Goal: Task Accomplishment & Management: Use online tool/utility

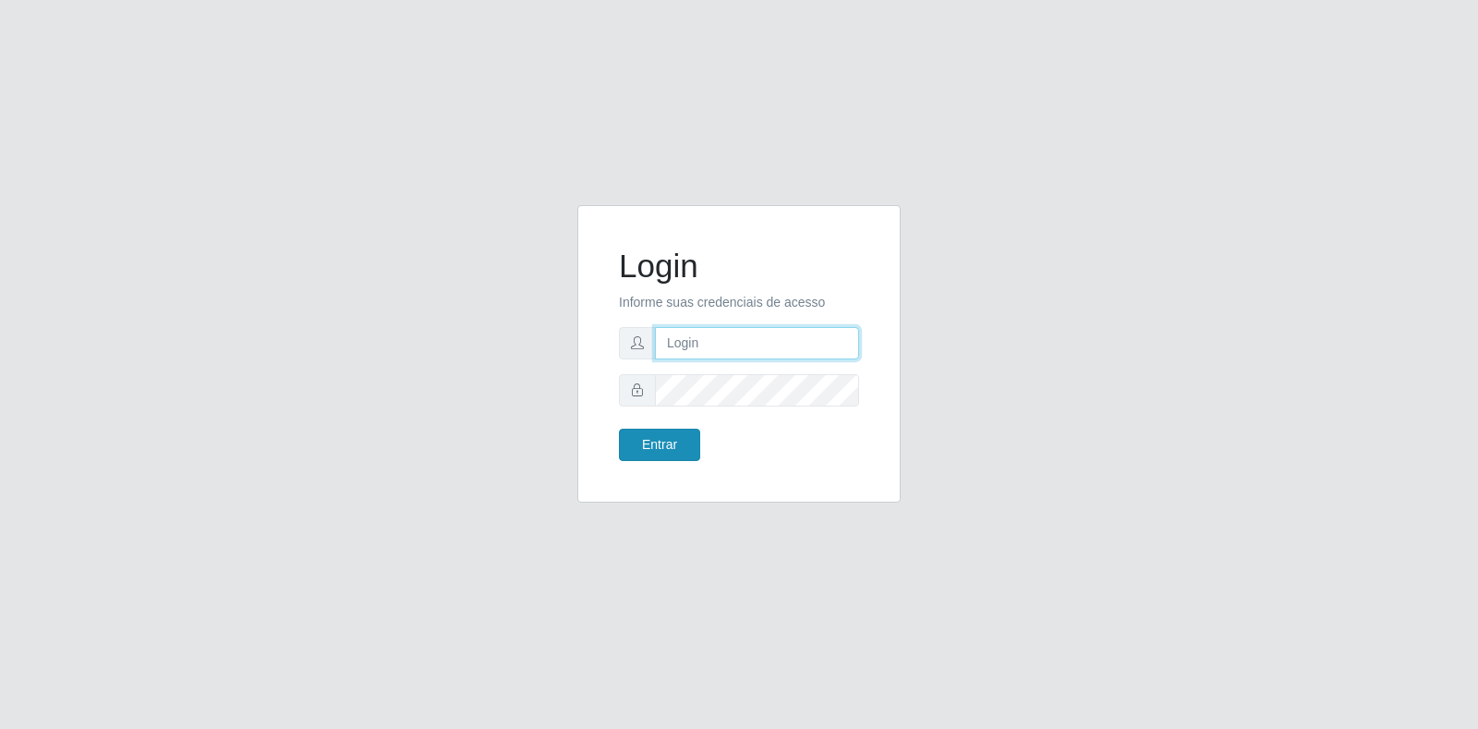
type input "[EMAIL_ADDRESS][DOMAIN_NAME]"
click at [638, 452] on button "Entrar" at bounding box center [659, 445] width 81 height 32
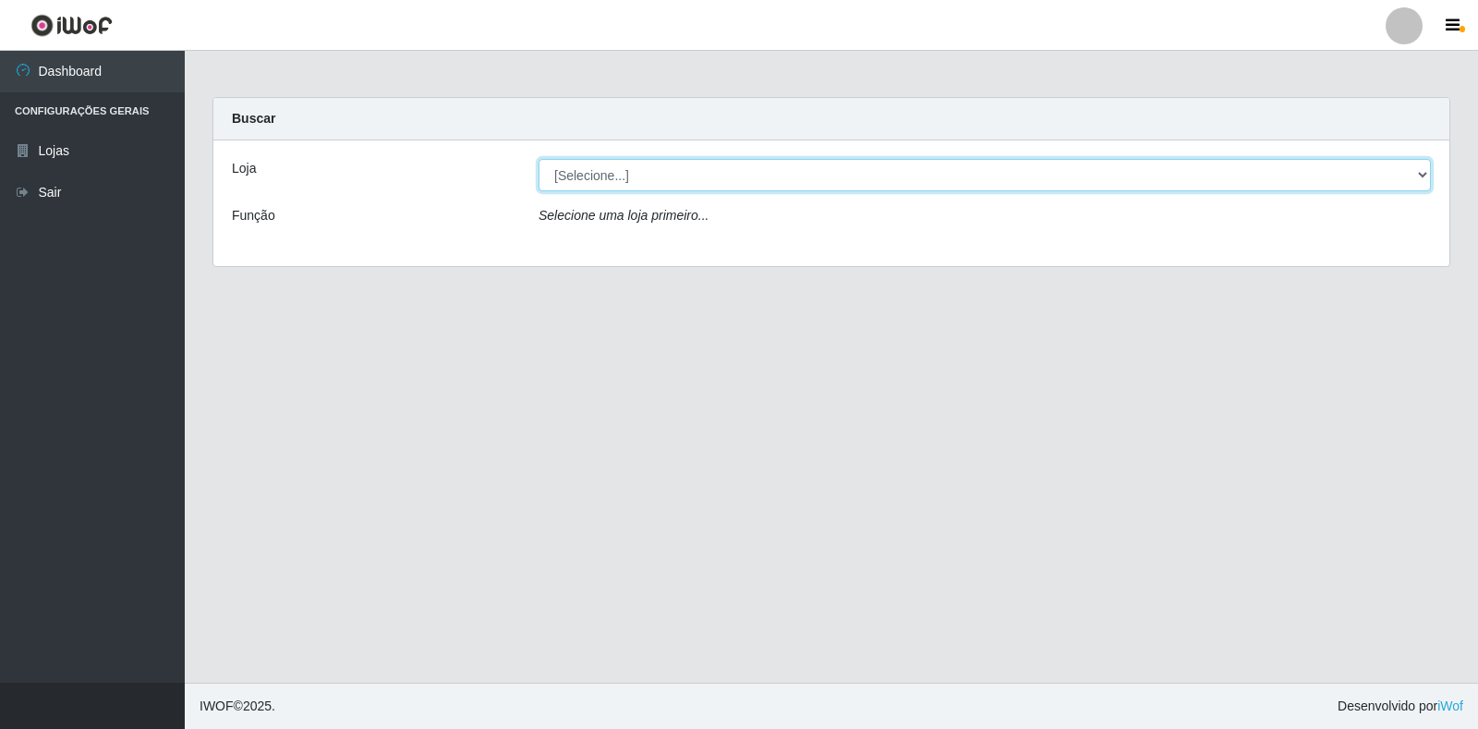
click at [1421, 173] on select "[Selecione...] Atacado Vem - Loja 30 Laranjeiras Velha" at bounding box center [985, 175] width 893 height 32
select select "495"
click at [539, 159] on select "[Selecione...] Atacado Vem - Loja 30 Laranjeiras Velha" at bounding box center [985, 175] width 893 height 32
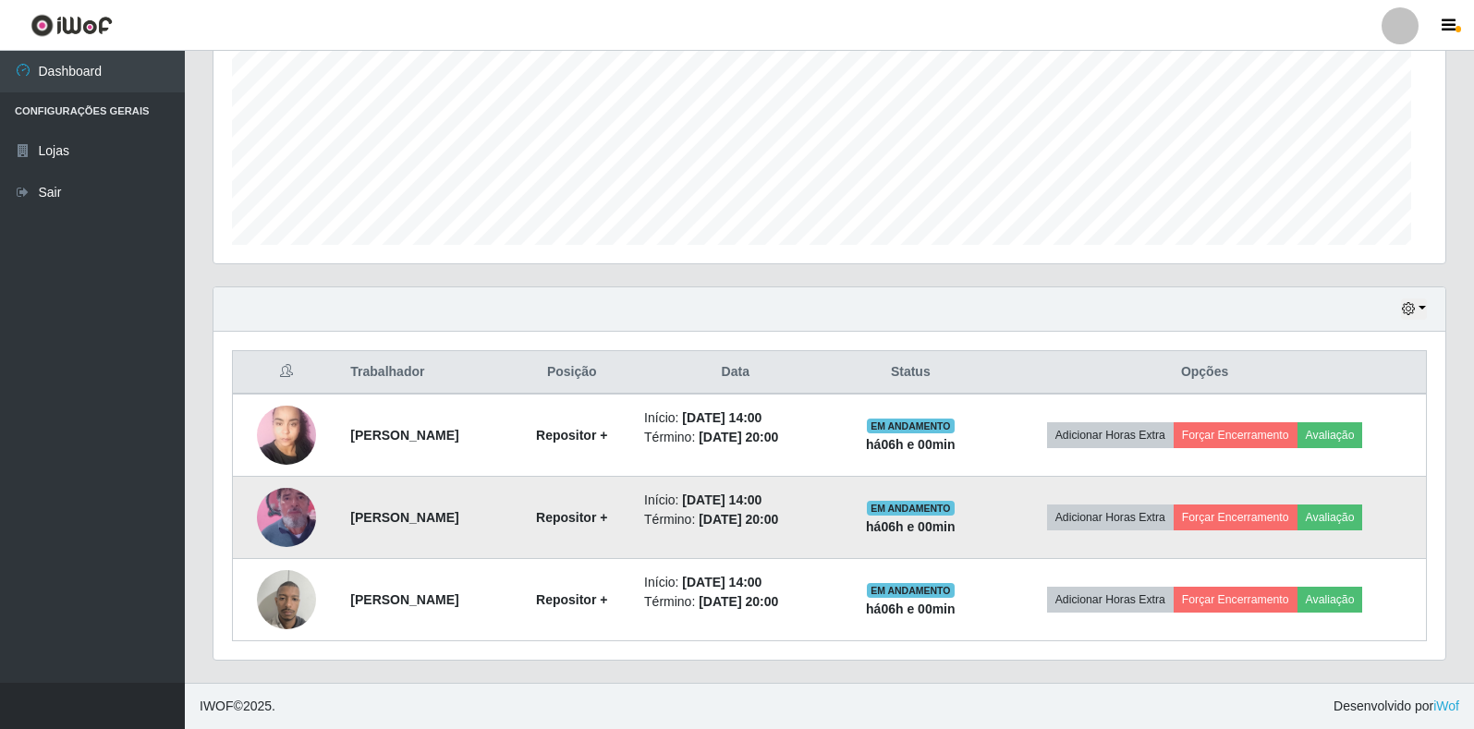
scroll to position [383, 1232]
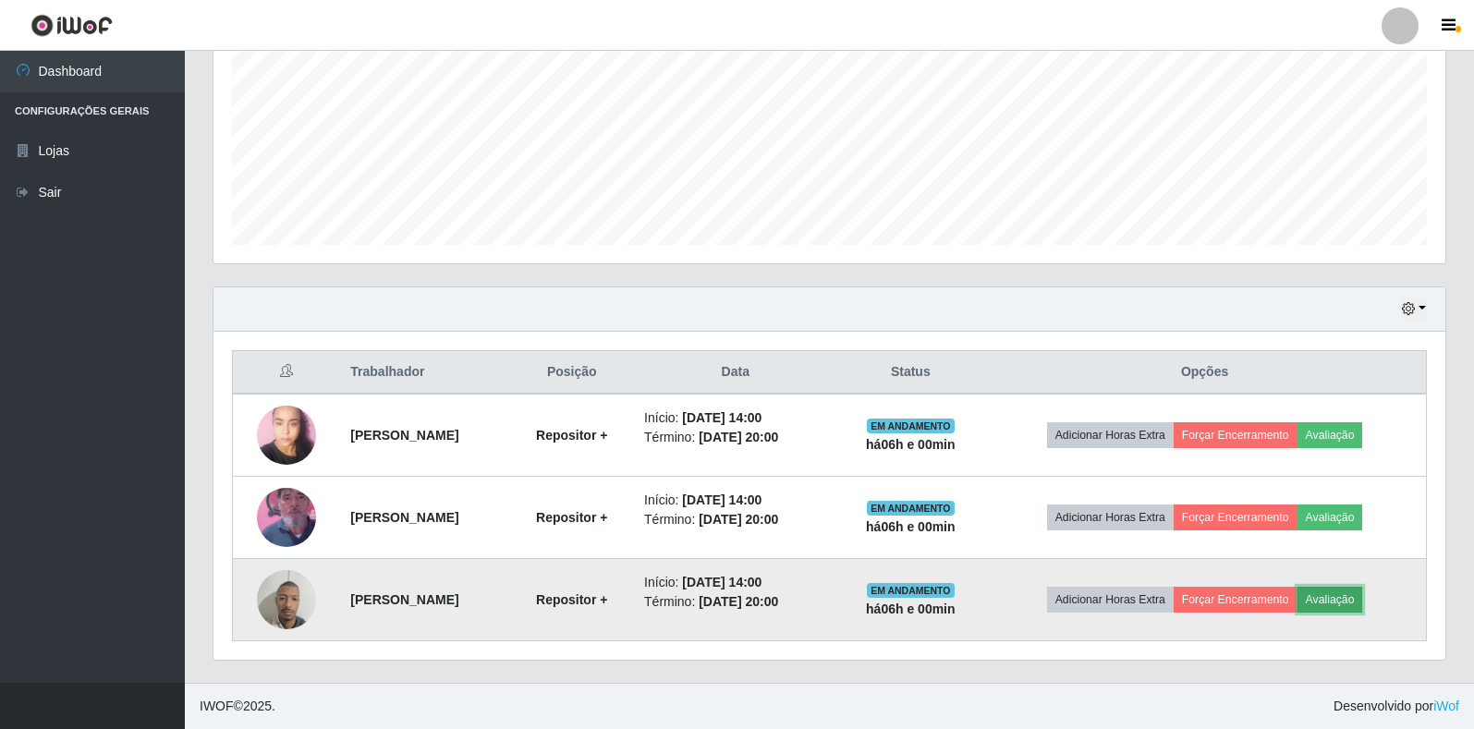
click at [1363, 596] on button "Avaliação" at bounding box center [1330, 600] width 66 height 26
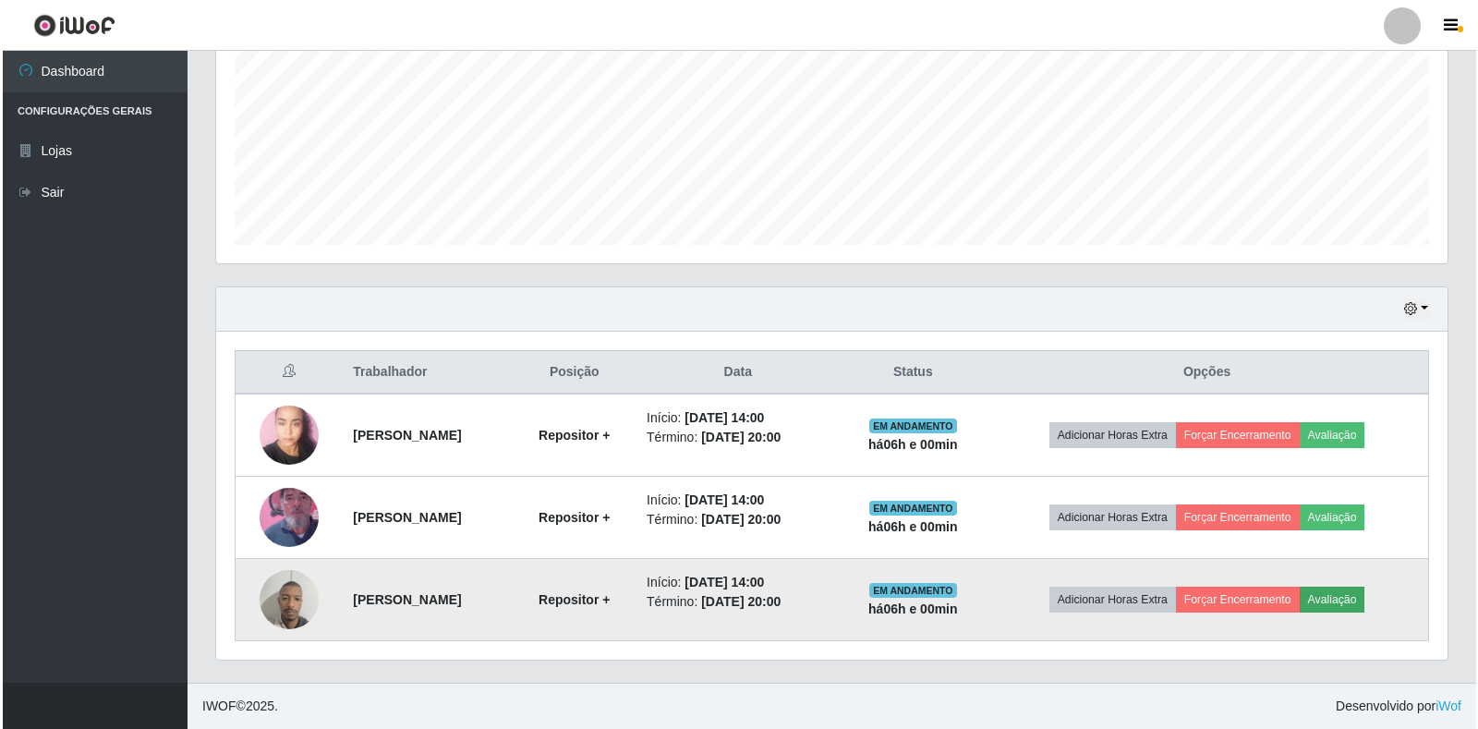
scroll to position [383, 1221]
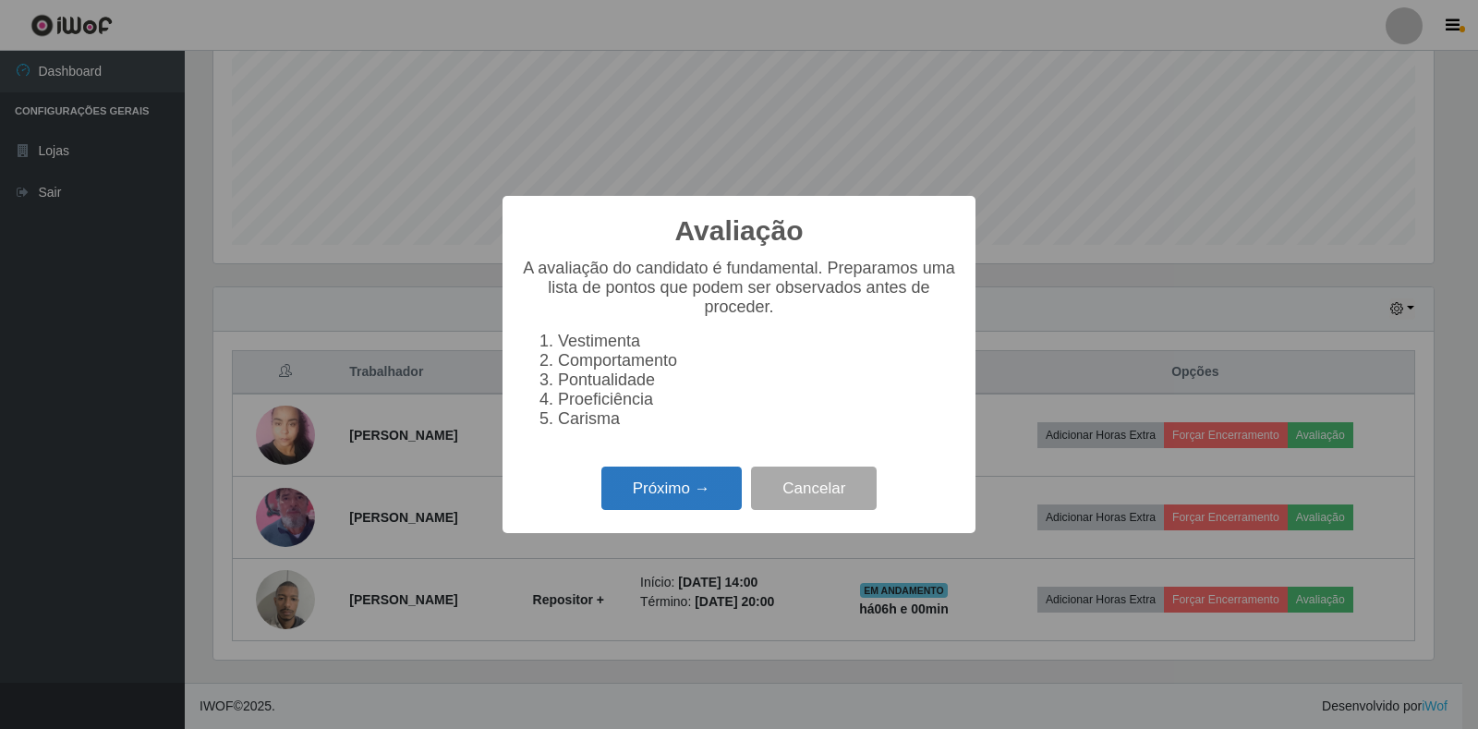
click at [644, 507] on button "Próximo →" at bounding box center [672, 488] width 140 height 43
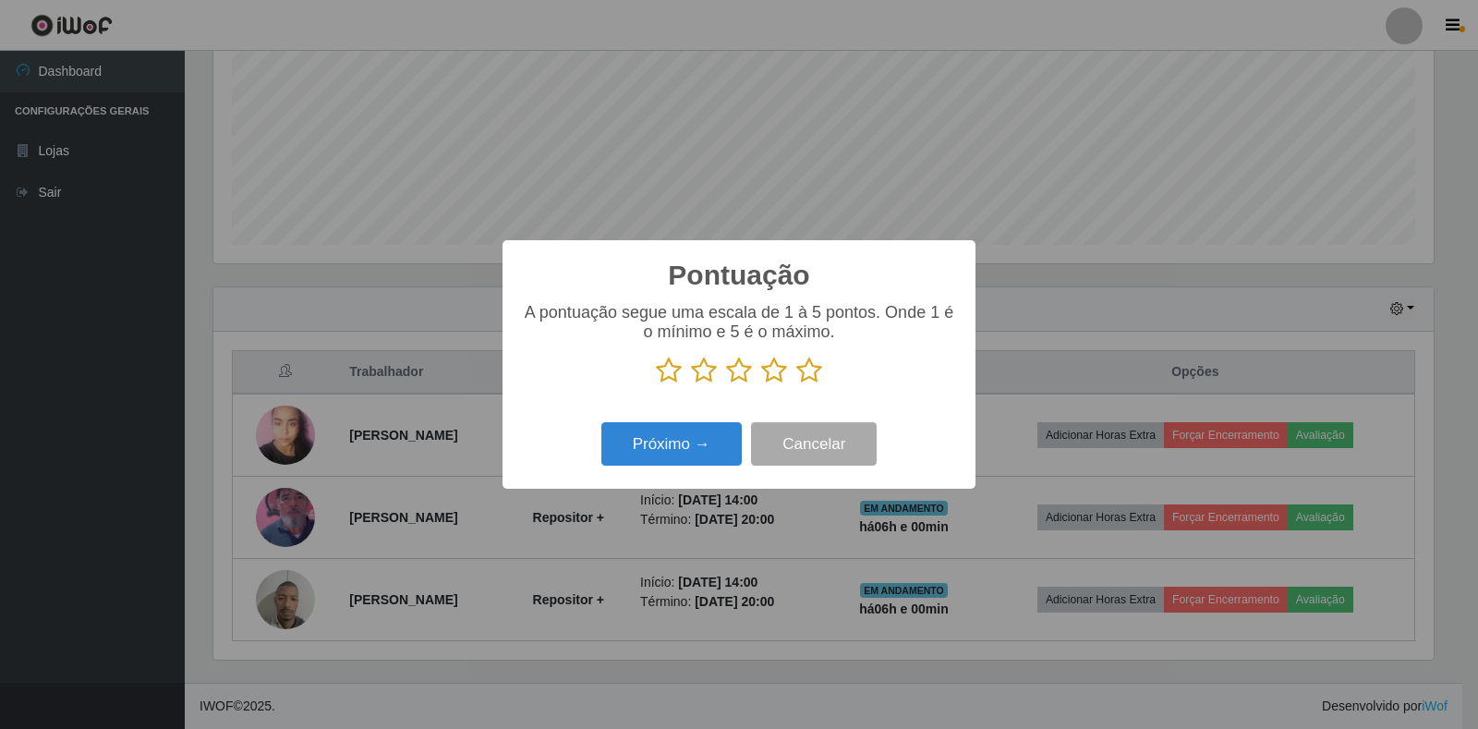
scroll to position [923635, 922798]
click at [803, 374] on icon at bounding box center [810, 371] width 26 height 28
click at [797, 384] on input "radio" at bounding box center [797, 384] width 0 height 0
click at [644, 442] on button "Próximo →" at bounding box center [672, 443] width 140 height 43
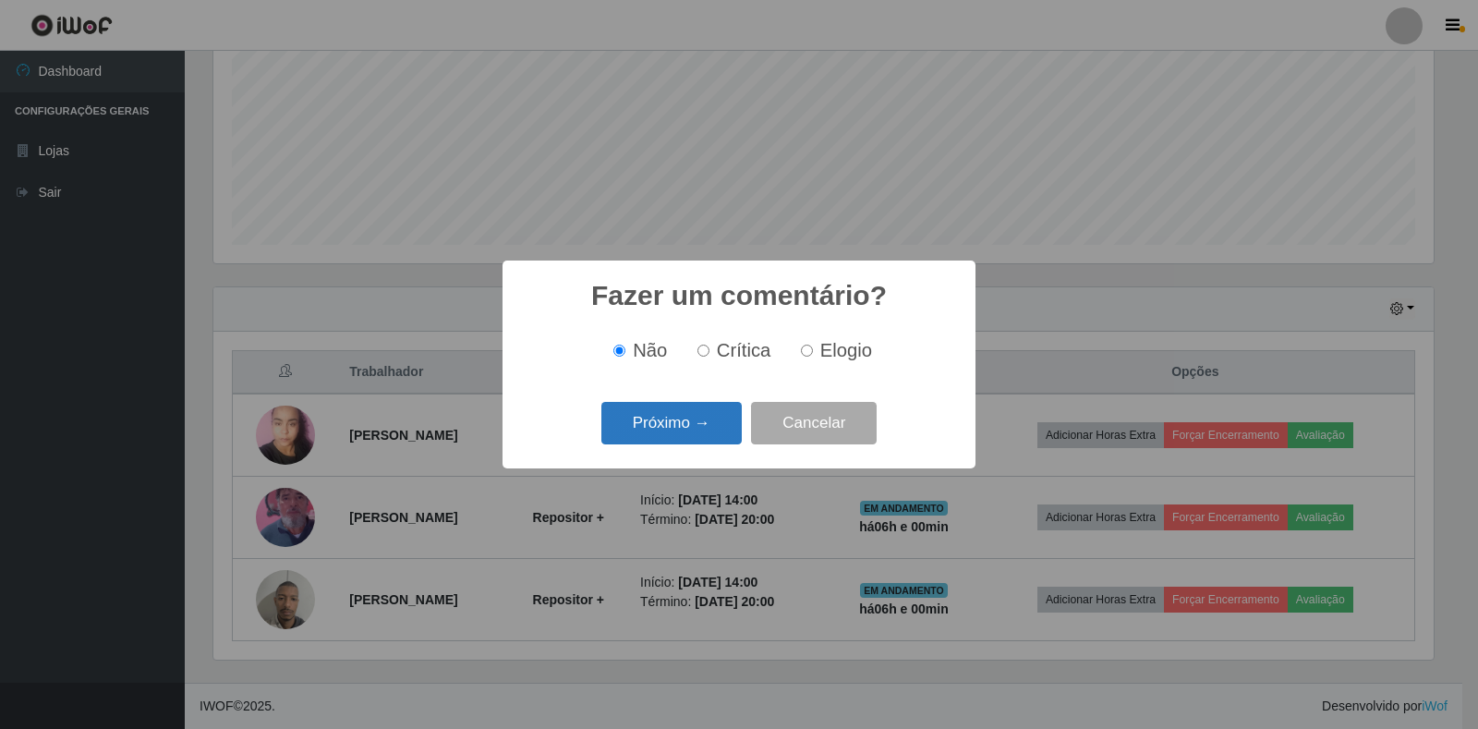
click at [662, 431] on button "Próximo →" at bounding box center [672, 423] width 140 height 43
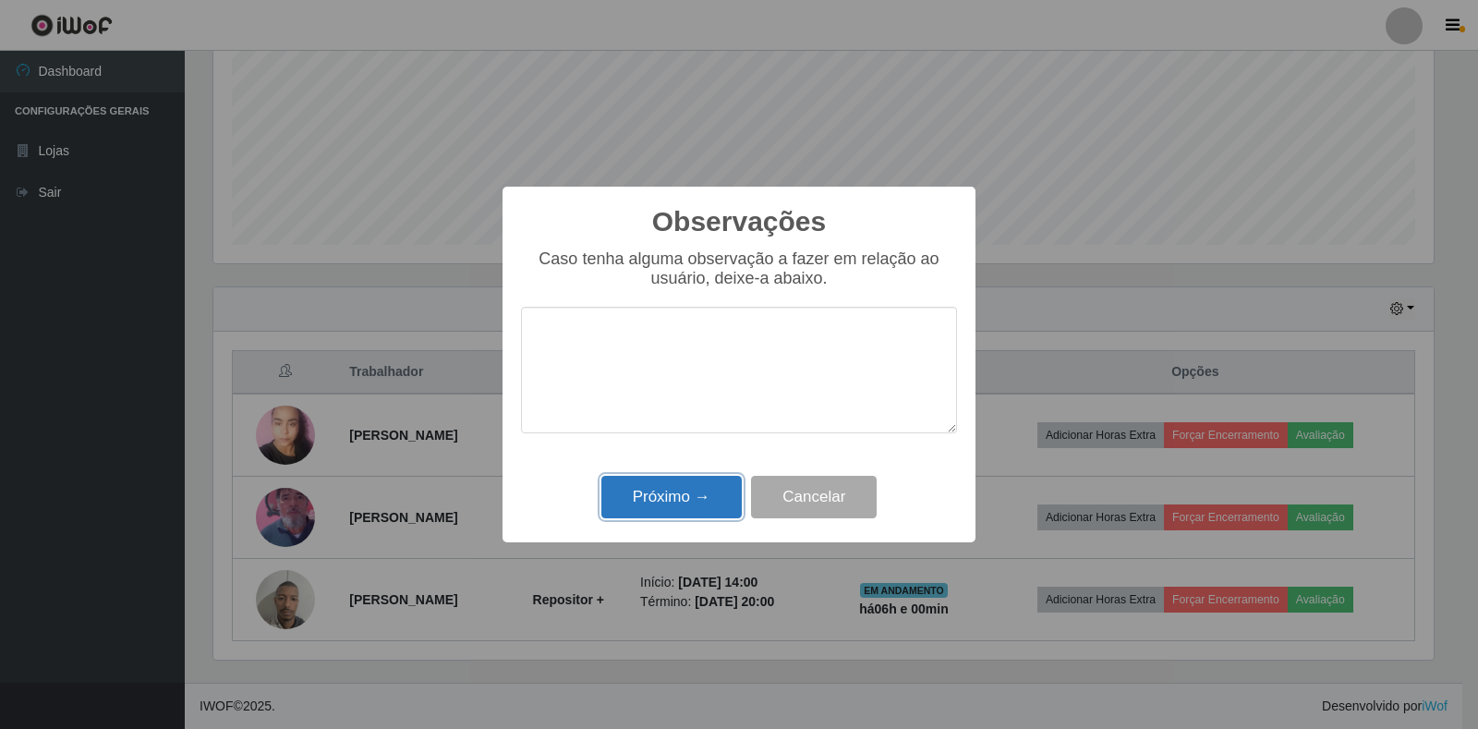
click at [689, 490] on button "Próximo →" at bounding box center [672, 497] width 140 height 43
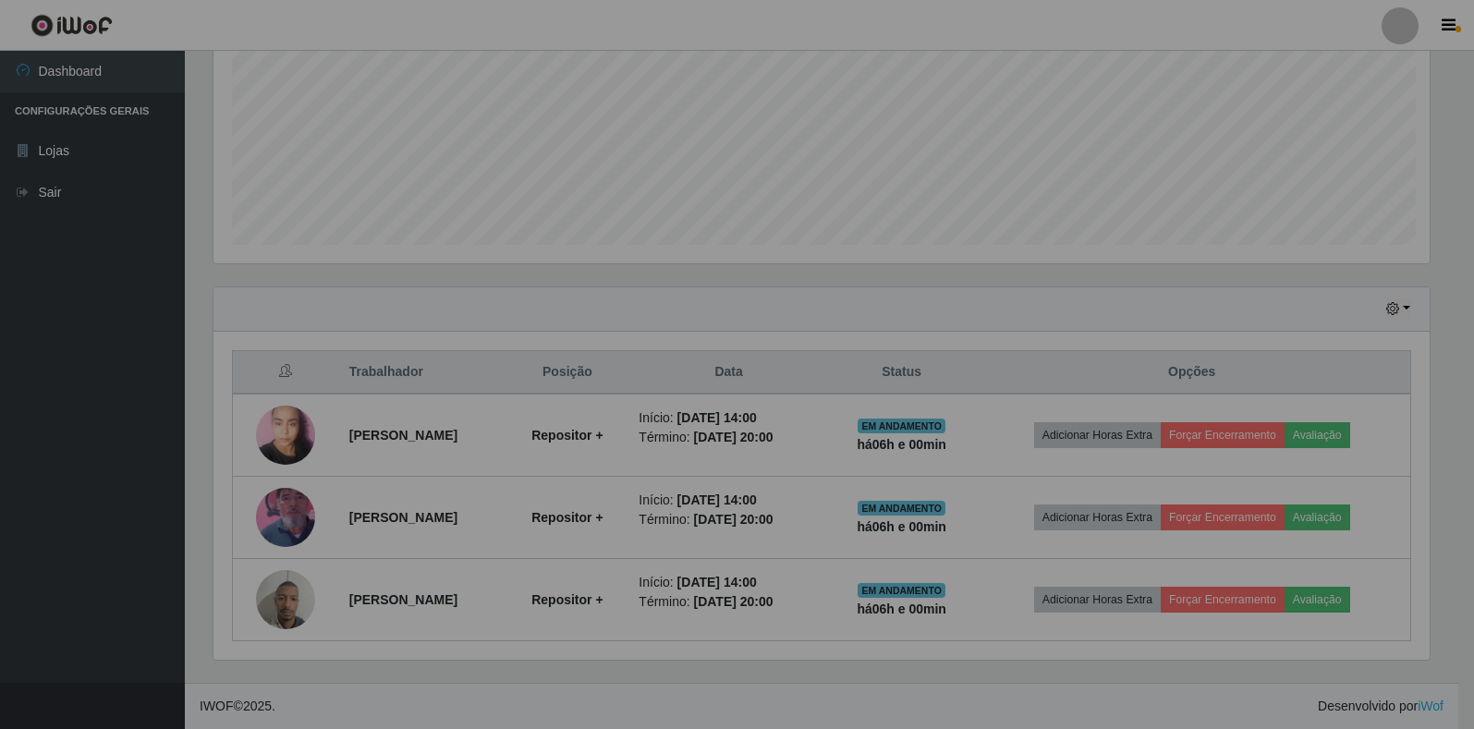
scroll to position [383, 1232]
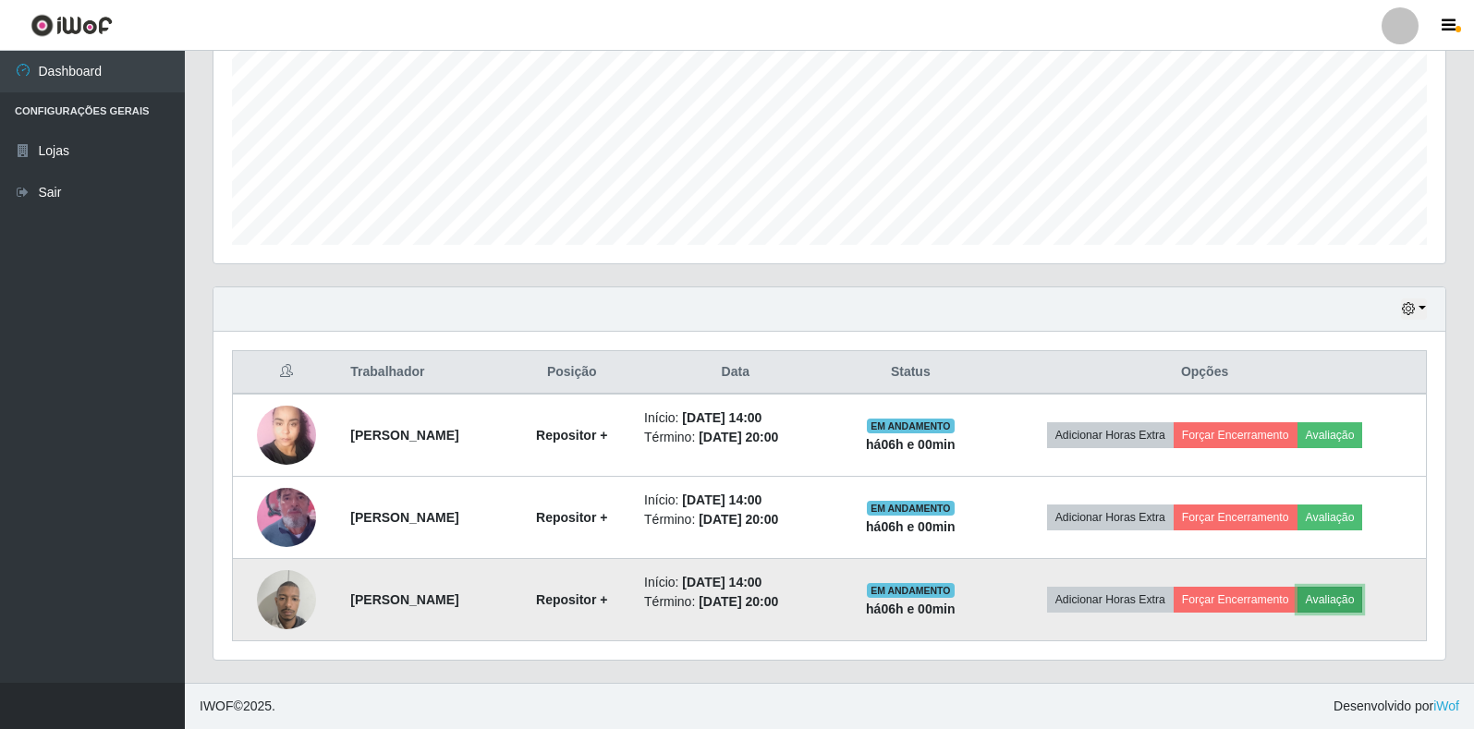
click at [1356, 597] on button "Avaliação" at bounding box center [1330, 600] width 66 height 26
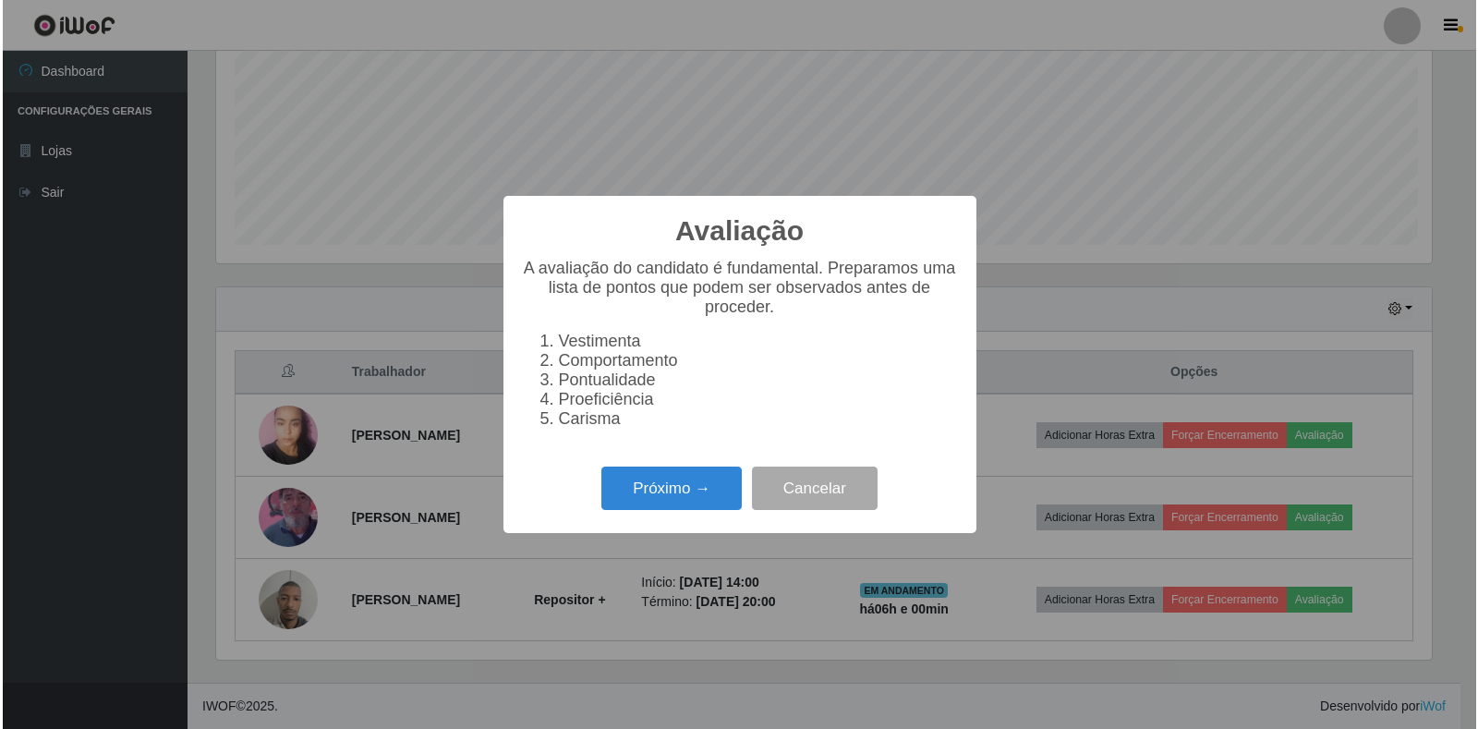
scroll to position [383, 1221]
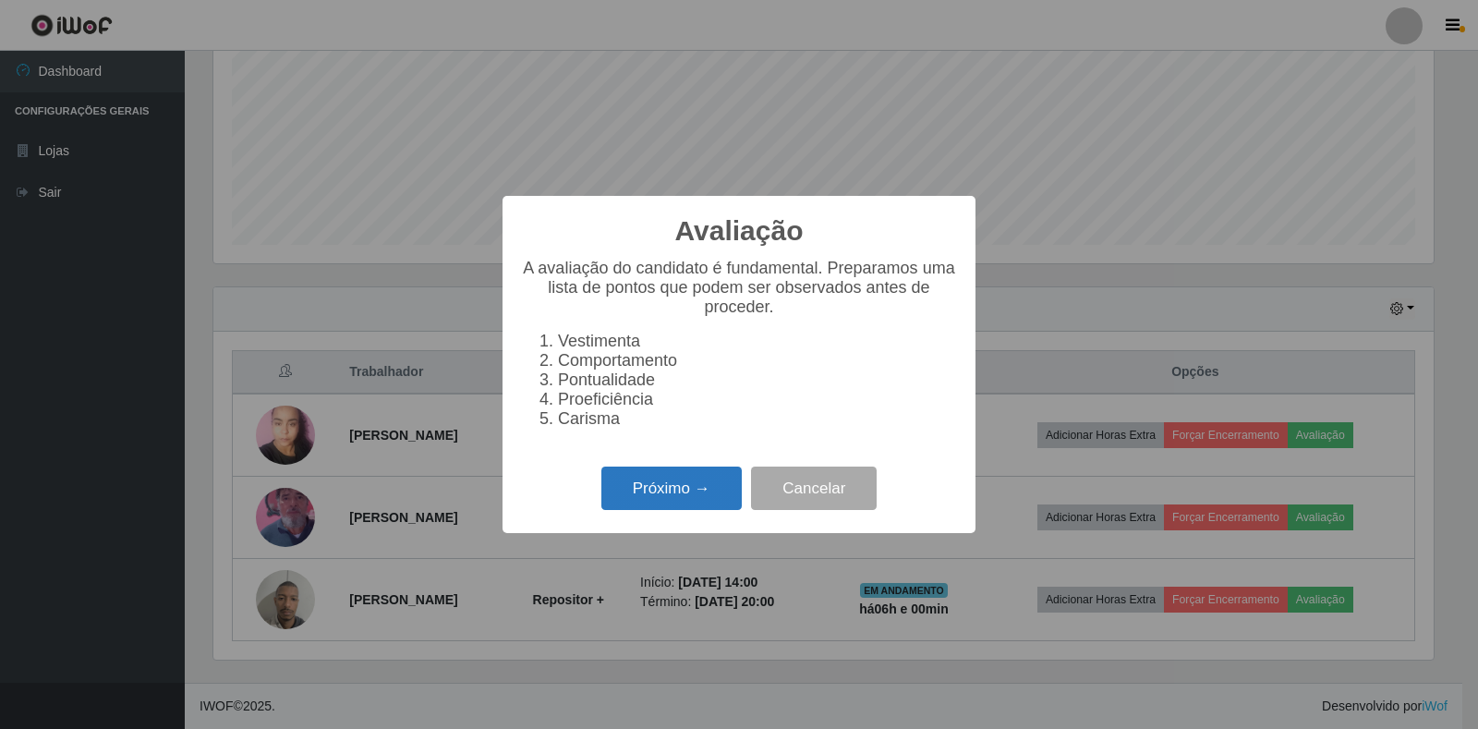
click at [675, 487] on button "Próximo →" at bounding box center [672, 488] width 140 height 43
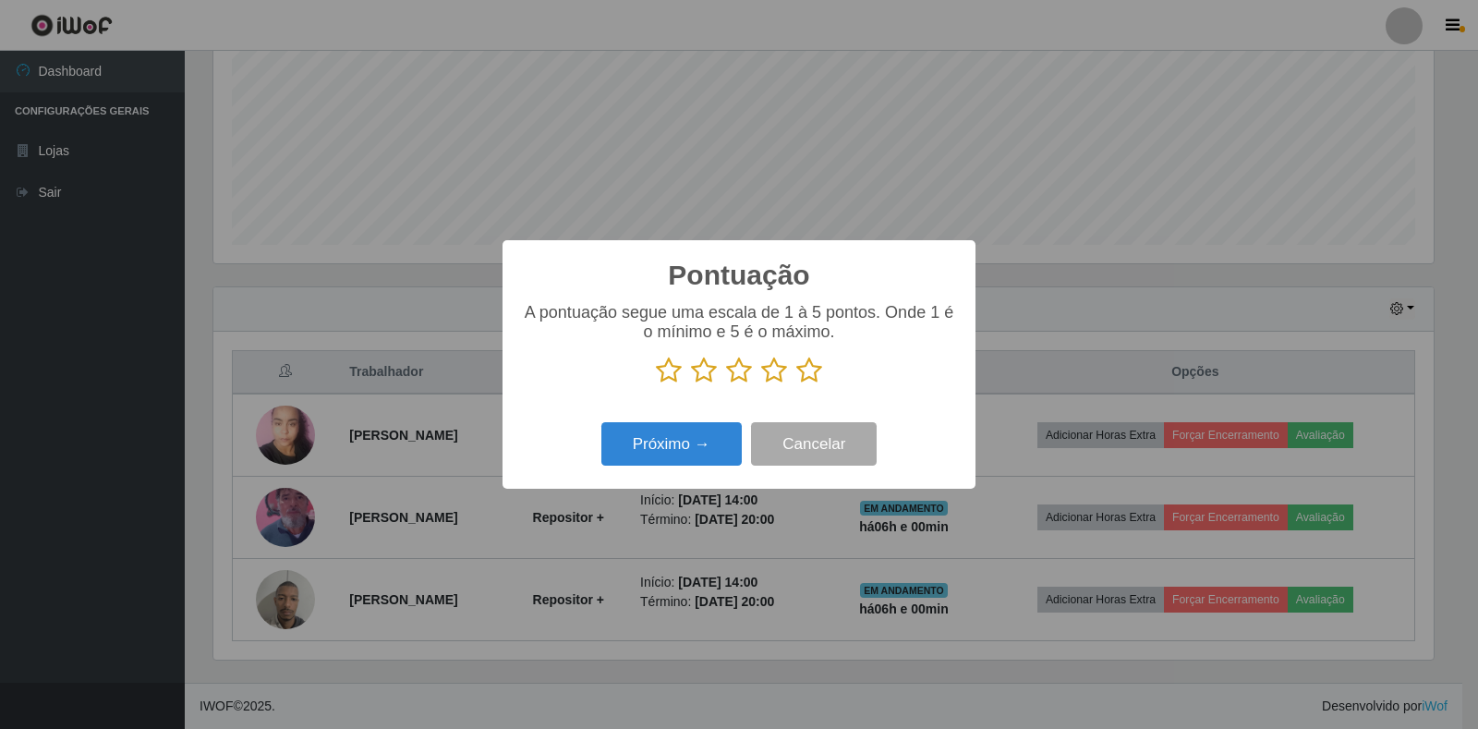
scroll to position [923635, 922798]
click at [808, 375] on icon at bounding box center [810, 371] width 26 height 28
click at [797, 384] on input "radio" at bounding box center [797, 384] width 0 height 0
click at [613, 437] on button "Próximo →" at bounding box center [672, 443] width 140 height 43
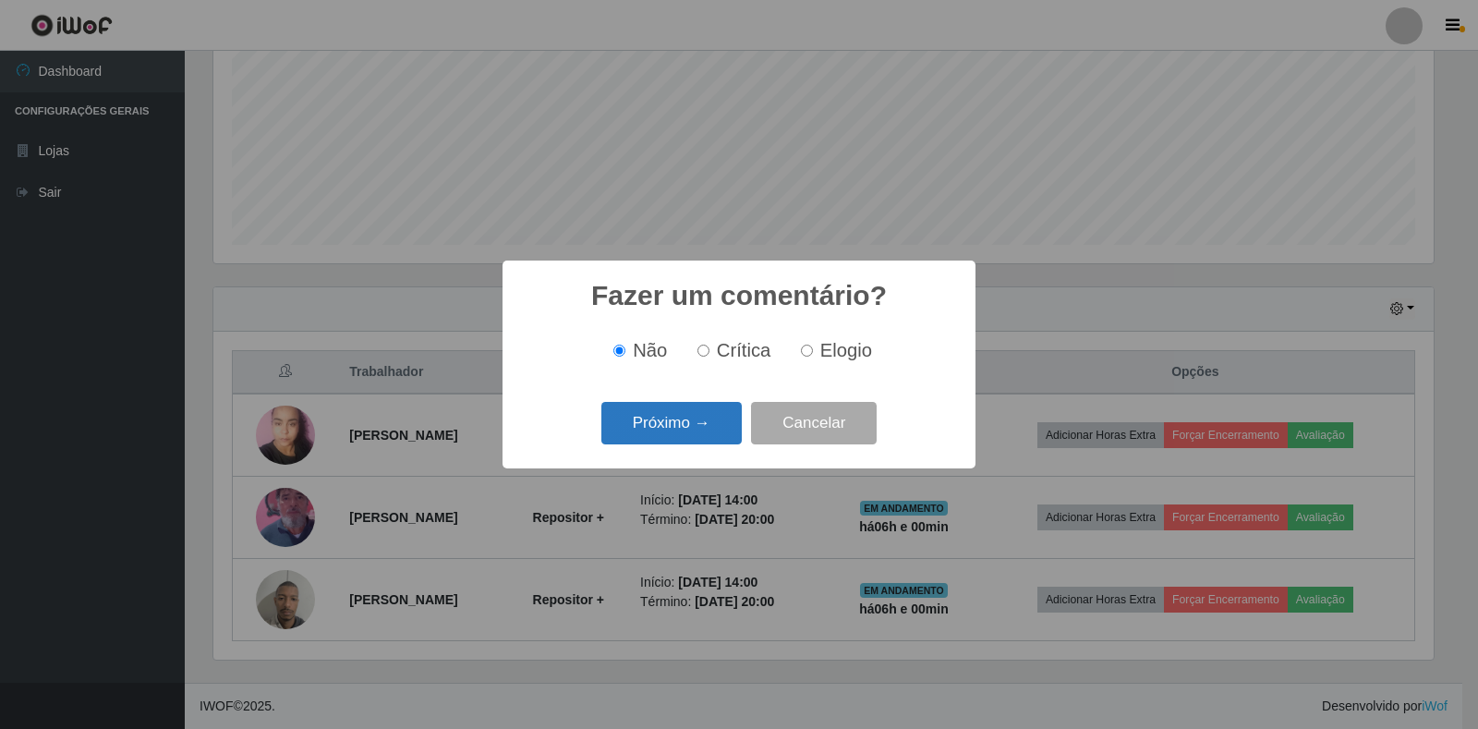
click at [697, 417] on button "Próximo →" at bounding box center [672, 423] width 140 height 43
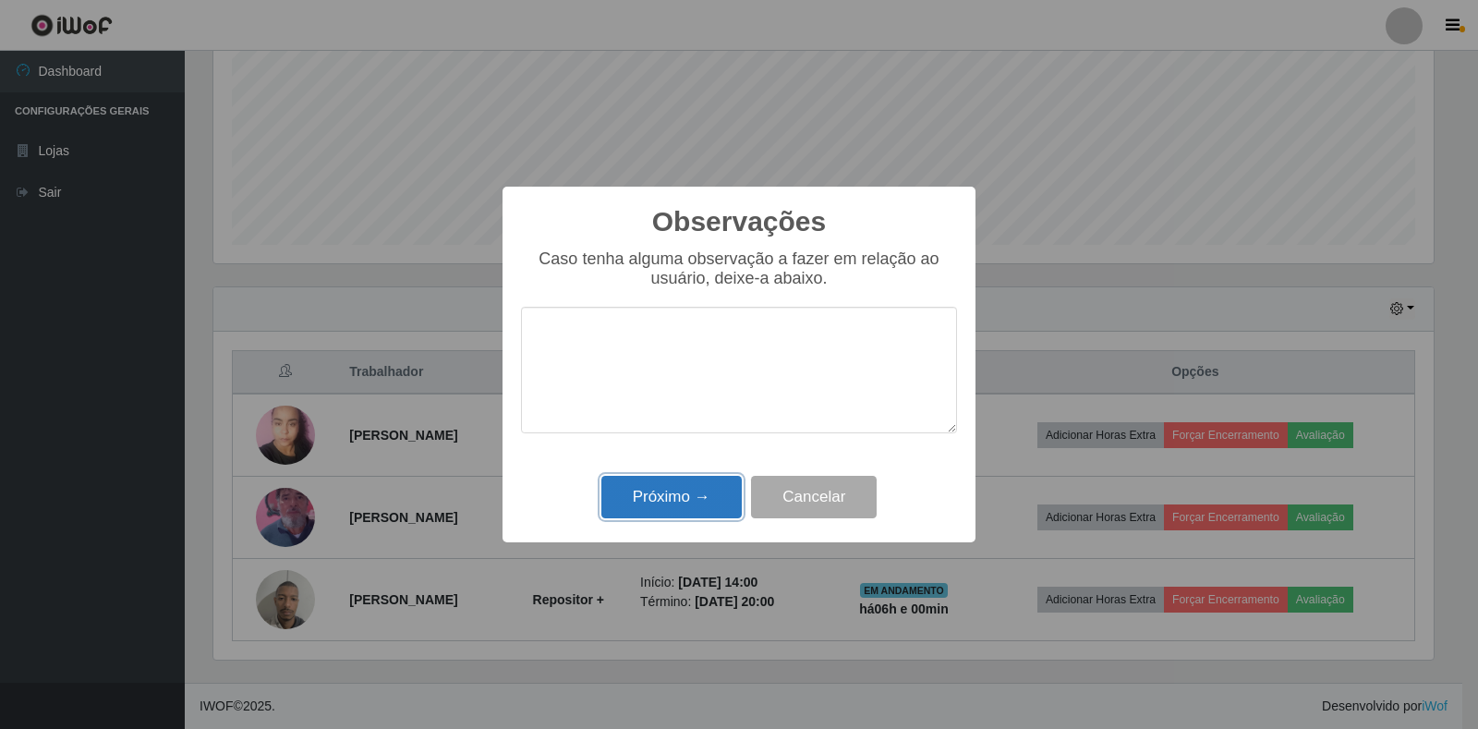
click at [686, 486] on button "Próximo →" at bounding box center [672, 497] width 140 height 43
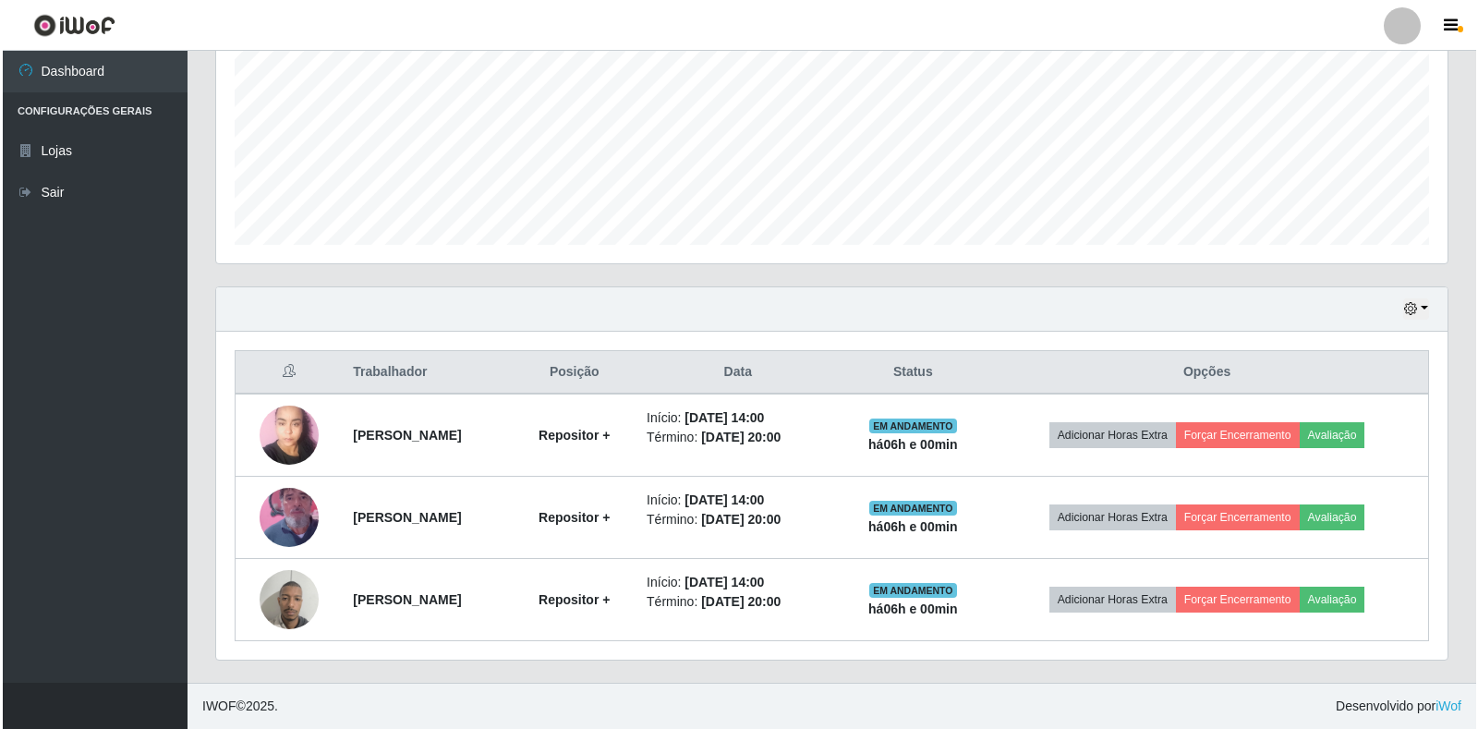
scroll to position [383, 1232]
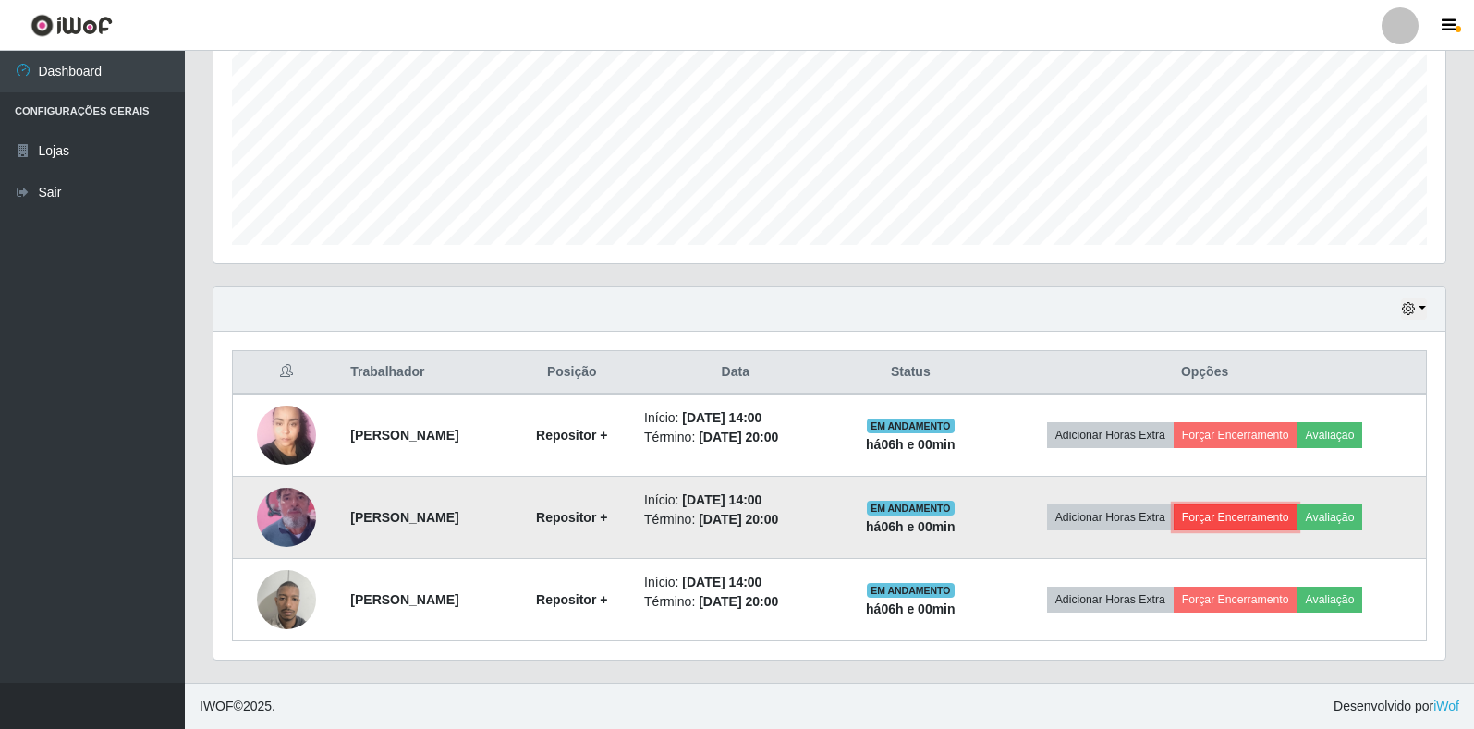
click at [1235, 517] on button "Forçar Encerramento" at bounding box center [1236, 518] width 124 height 26
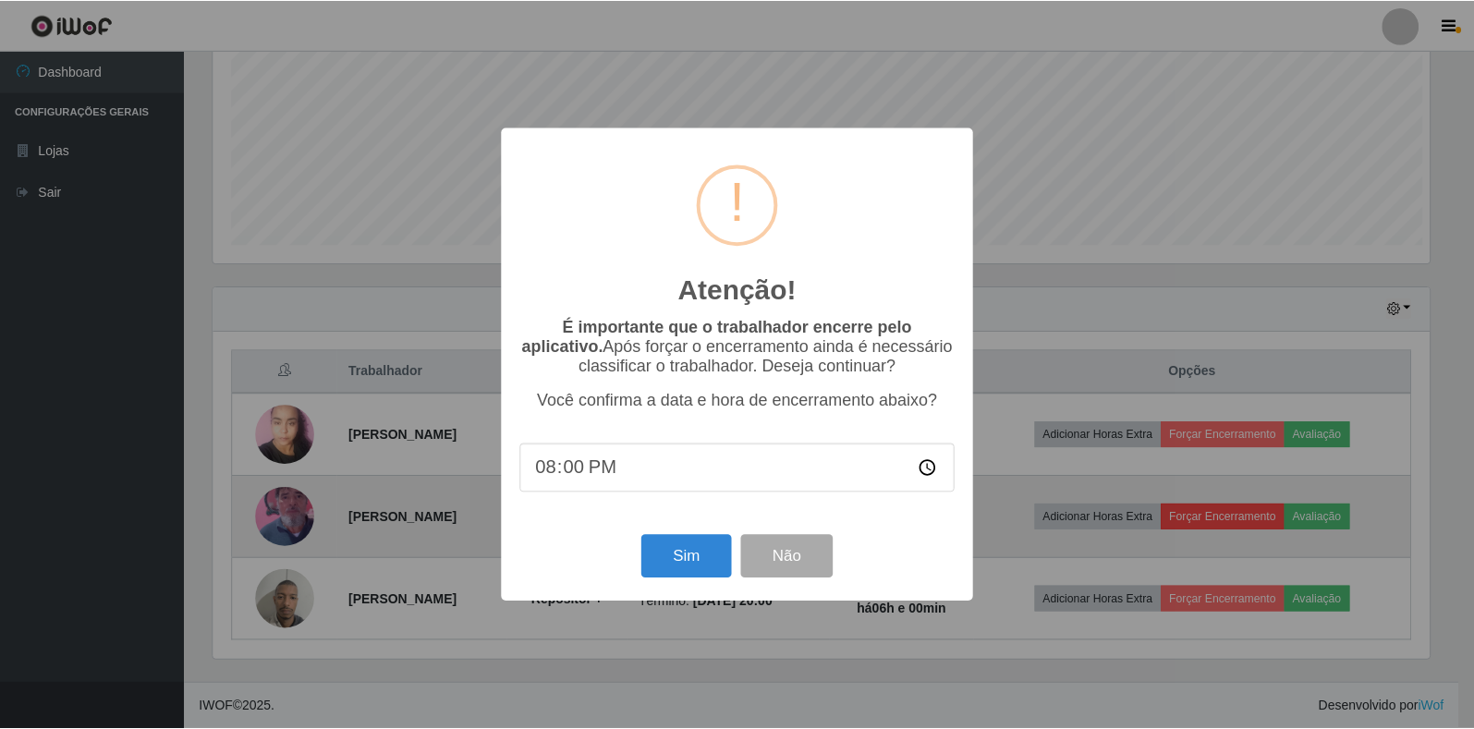
scroll to position [383, 1221]
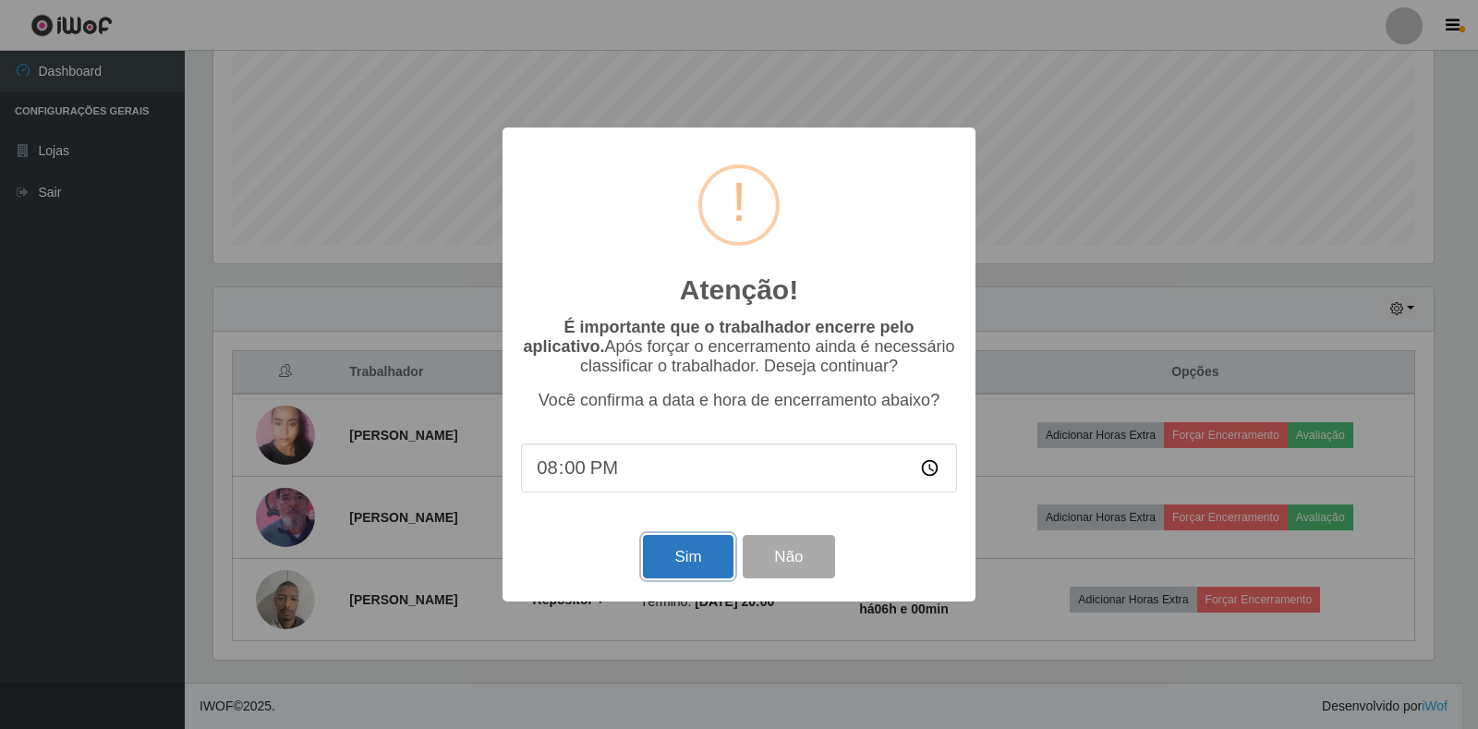
click at [678, 573] on button "Sim" at bounding box center [688, 556] width 90 height 43
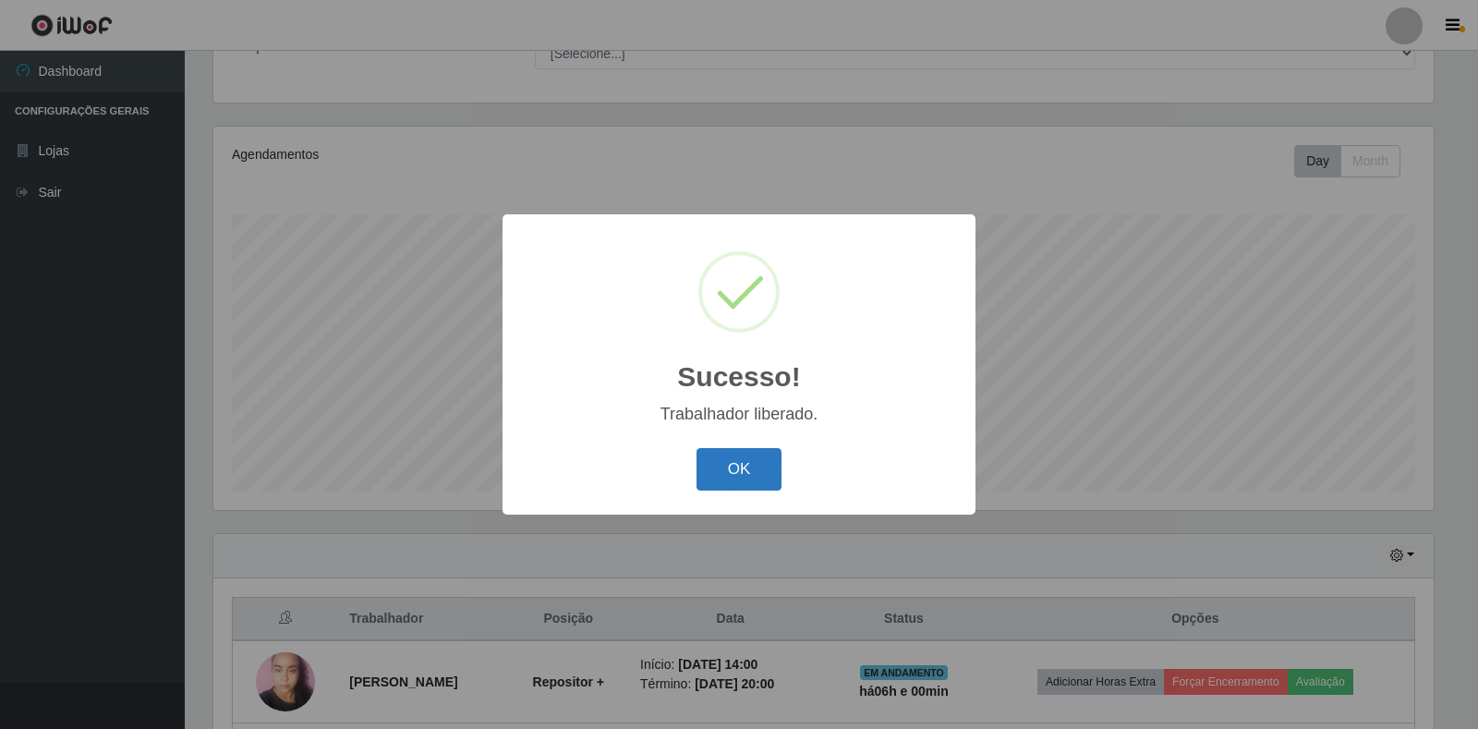
click at [714, 463] on button "OK" at bounding box center [740, 469] width 86 height 43
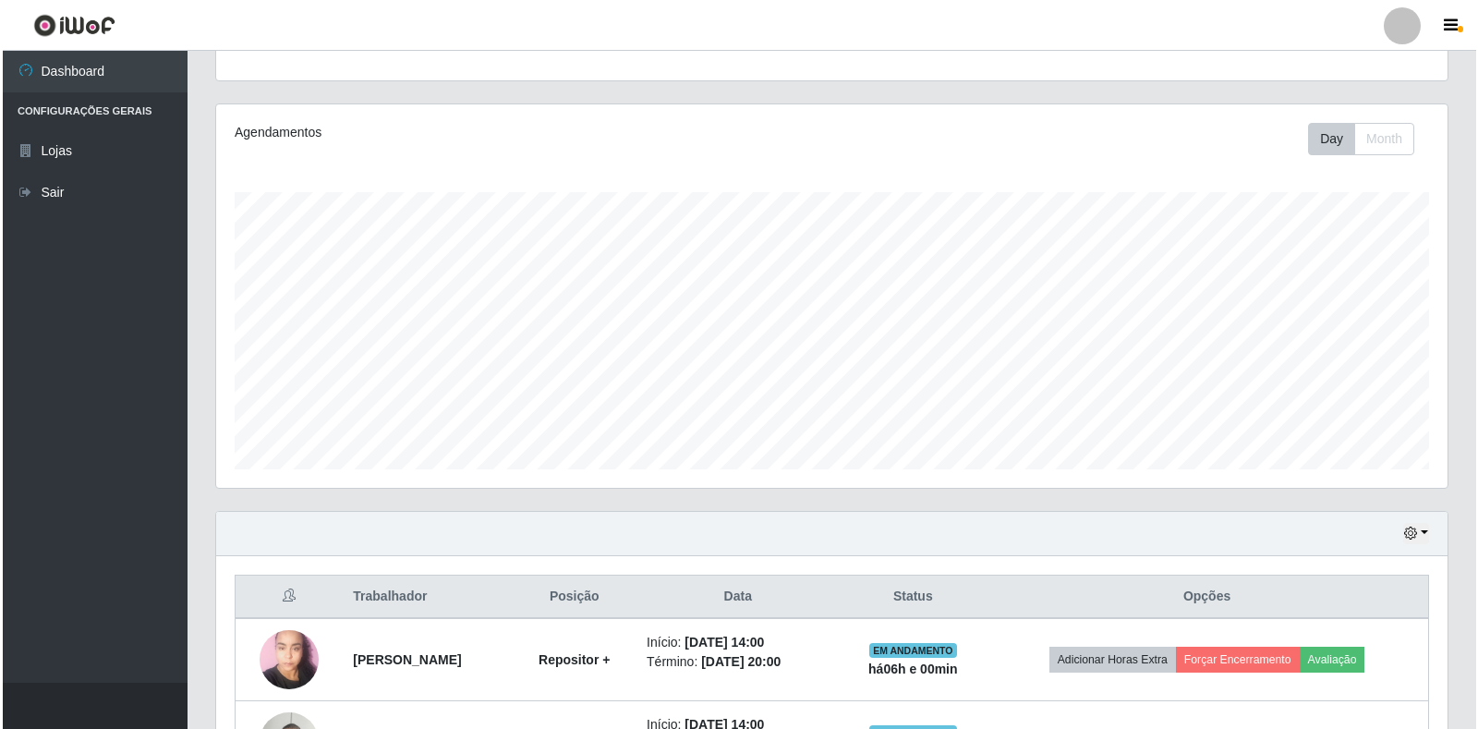
scroll to position [334, 0]
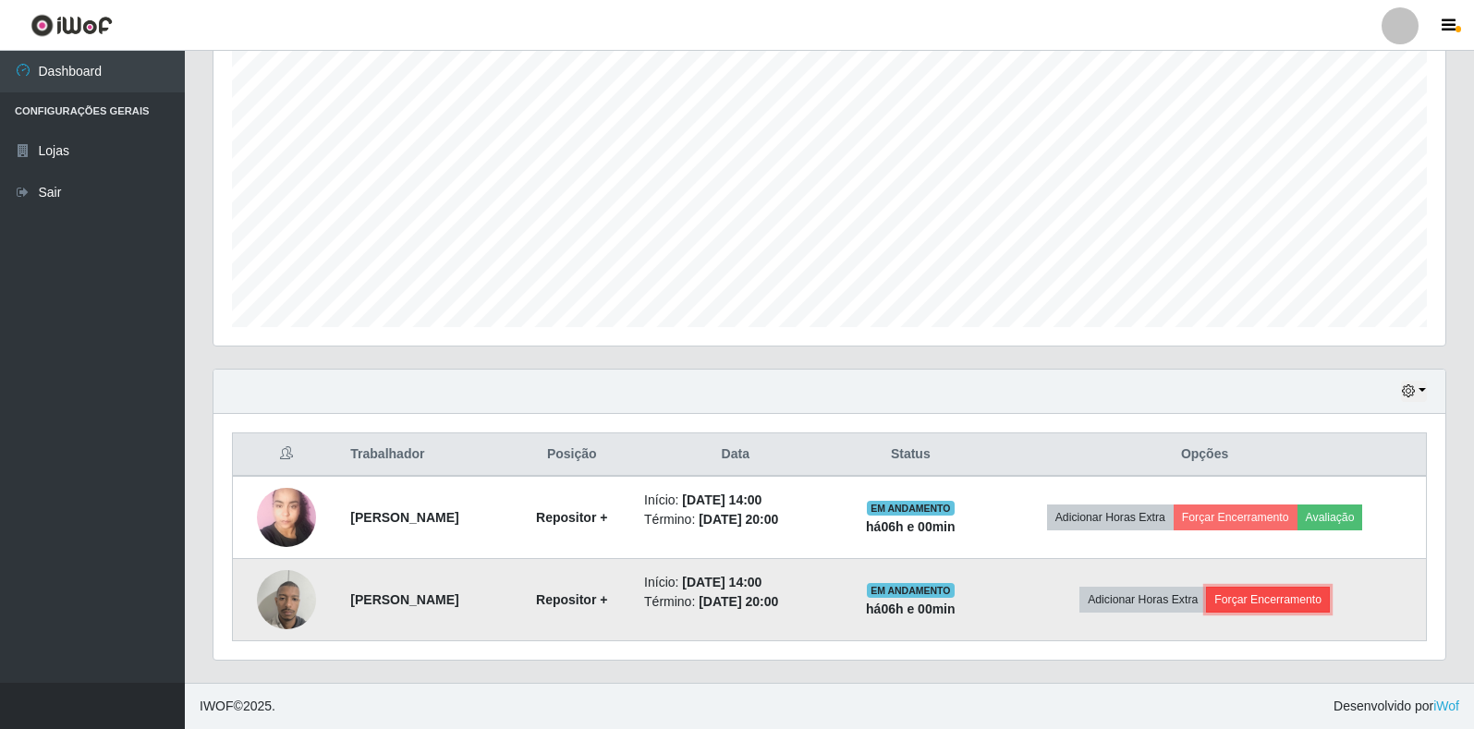
click at [1278, 597] on button "Forçar Encerramento" at bounding box center [1268, 600] width 124 height 26
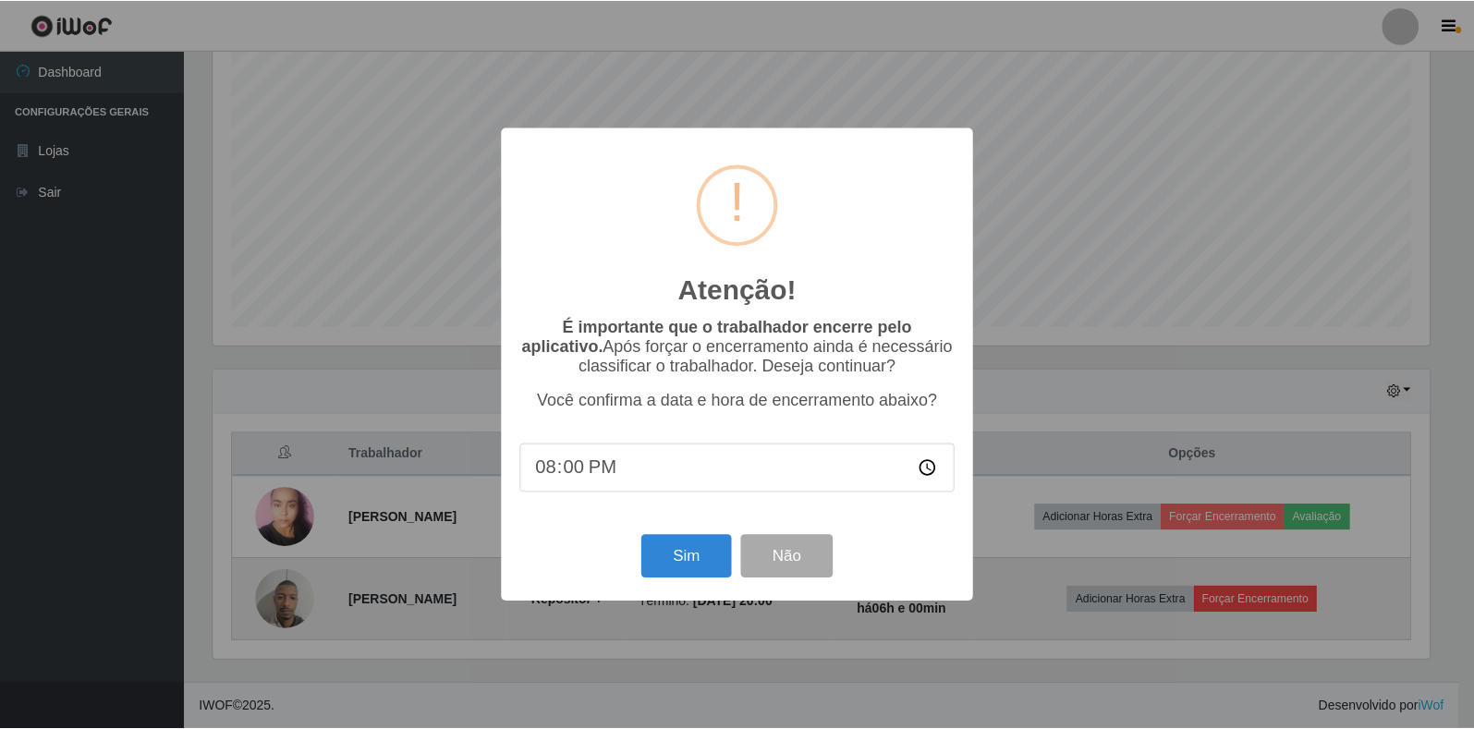
scroll to position [383, 1221]
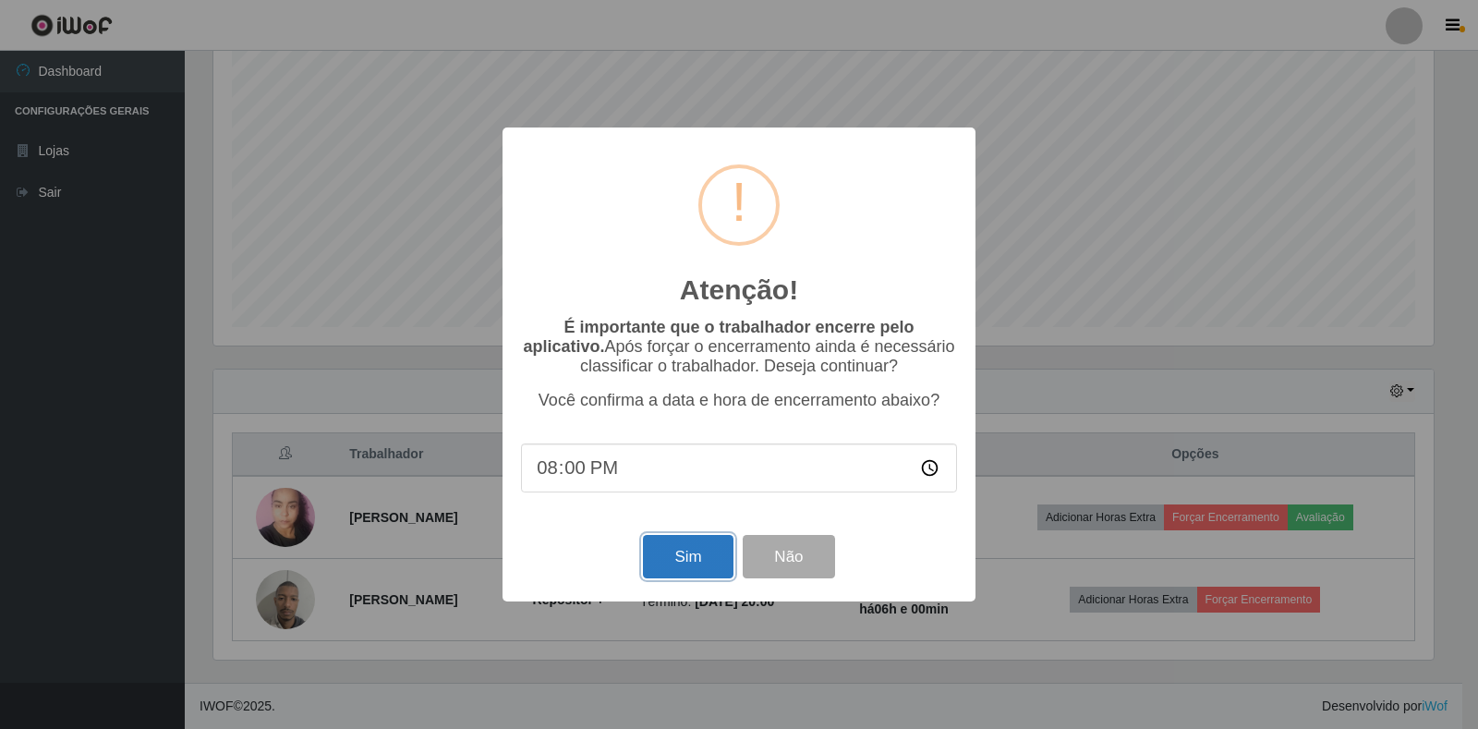
click at [690, 563] on button "Sim" at bounding box center [688, 556] width 90 height 43
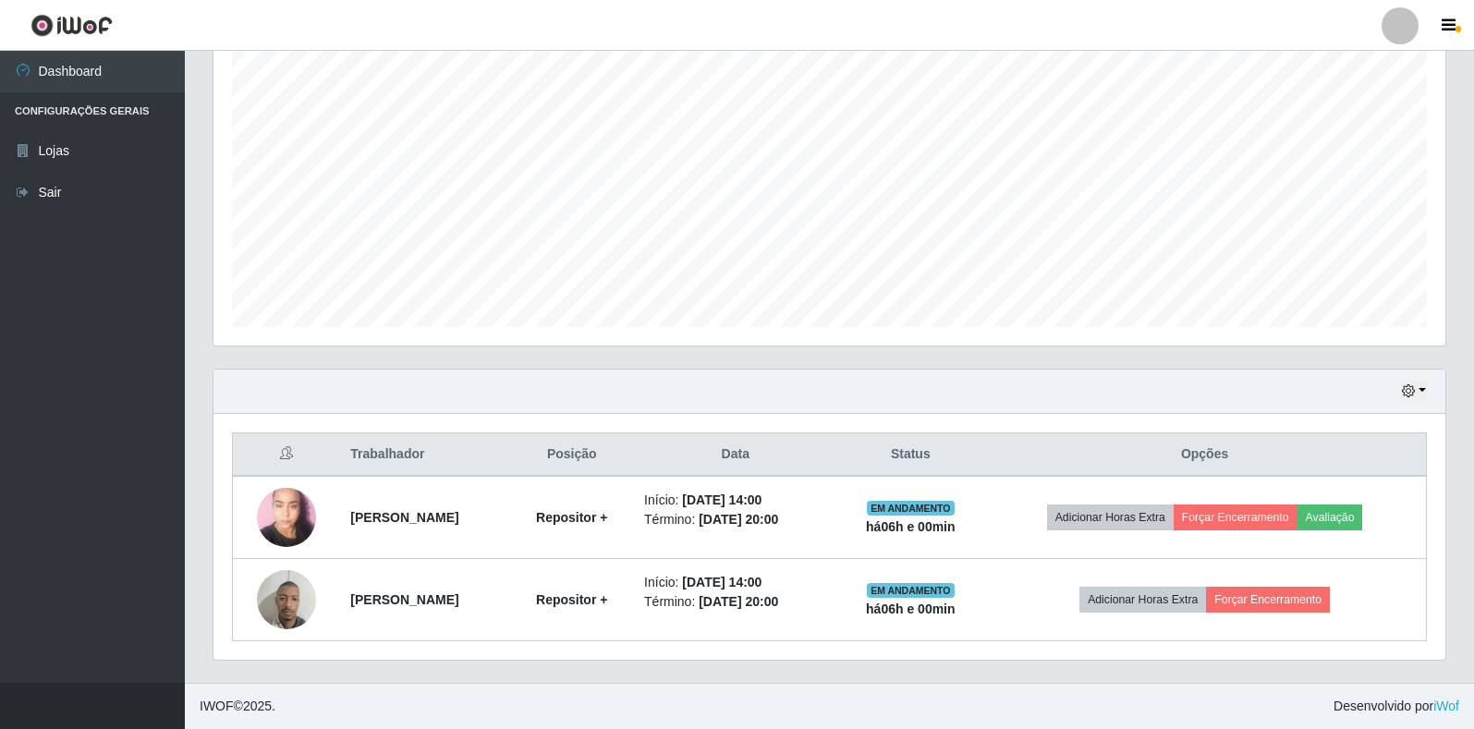
scroll to position [0, 0]
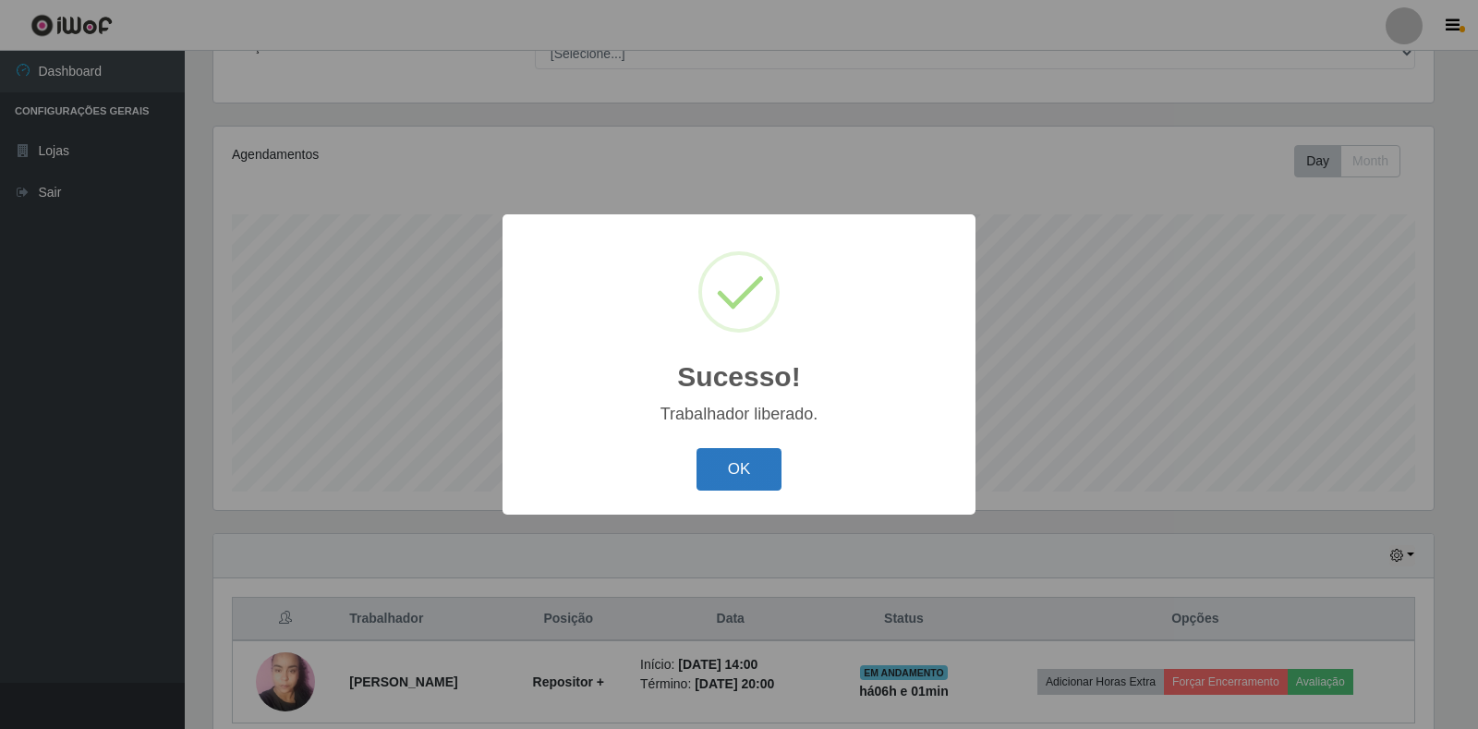
click at [711, 481] on button "OK" at bounding box center [740, 469] width 86 height 43
